Goal: Task Accomplishment & Management: Manage account settings

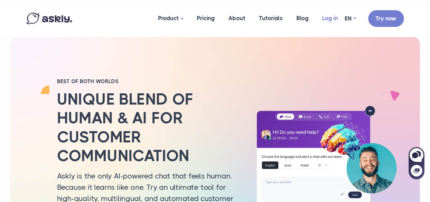
click at [335, 23] on link "Log in" at bounding box center [330, 18] width 29 height 33
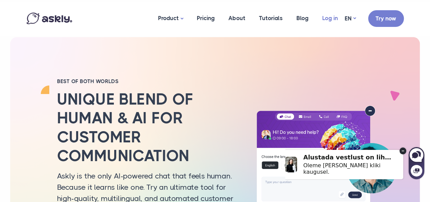
click at [333, 18] on link "Log in" at bounding box center [330, 18] width 29 height 33
